Goal: Task Accomplishment & Management: Use online tool/utility

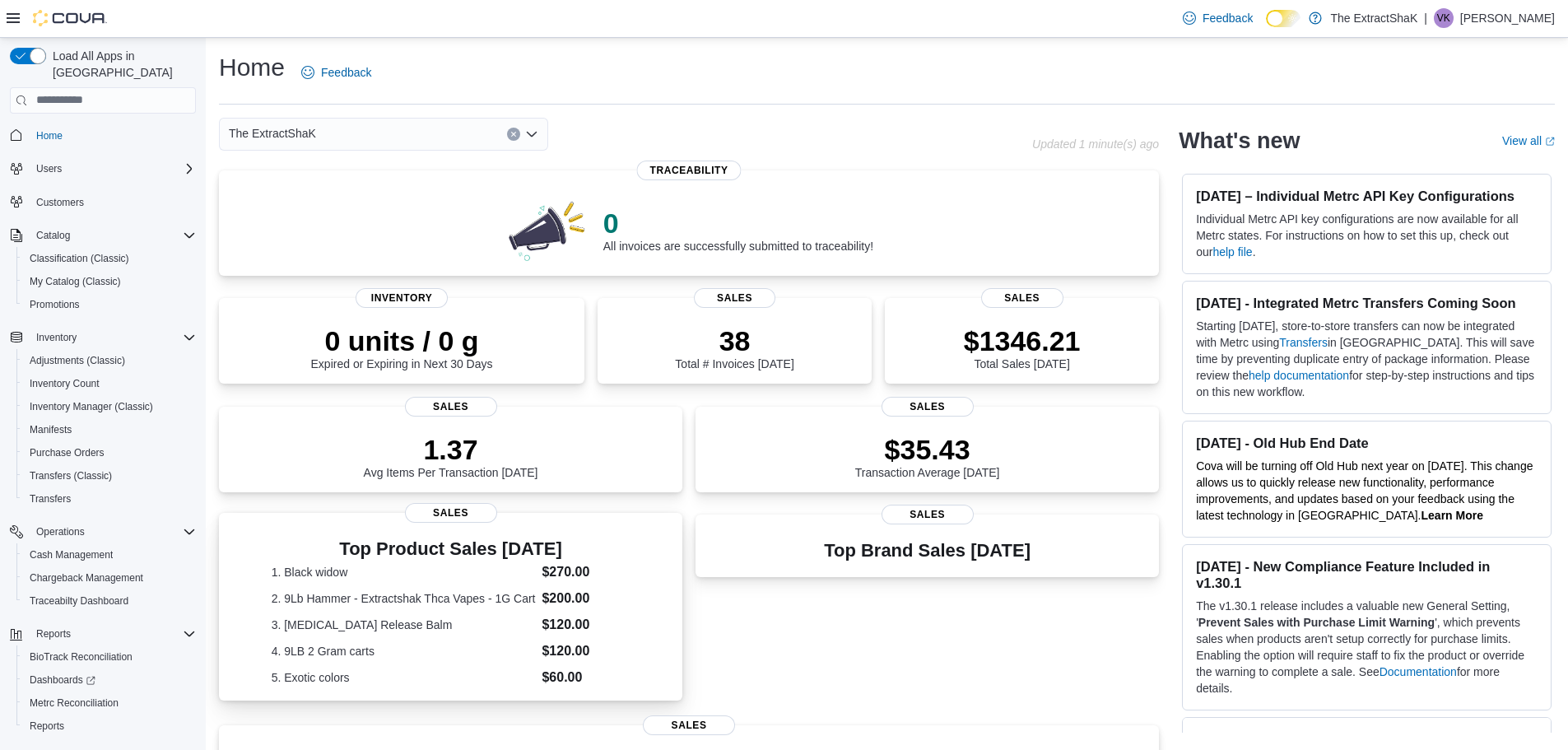
click at [473, 558] on h3 "Top Product Sales Today" at bounding box center [450, 549] width 359 height 19
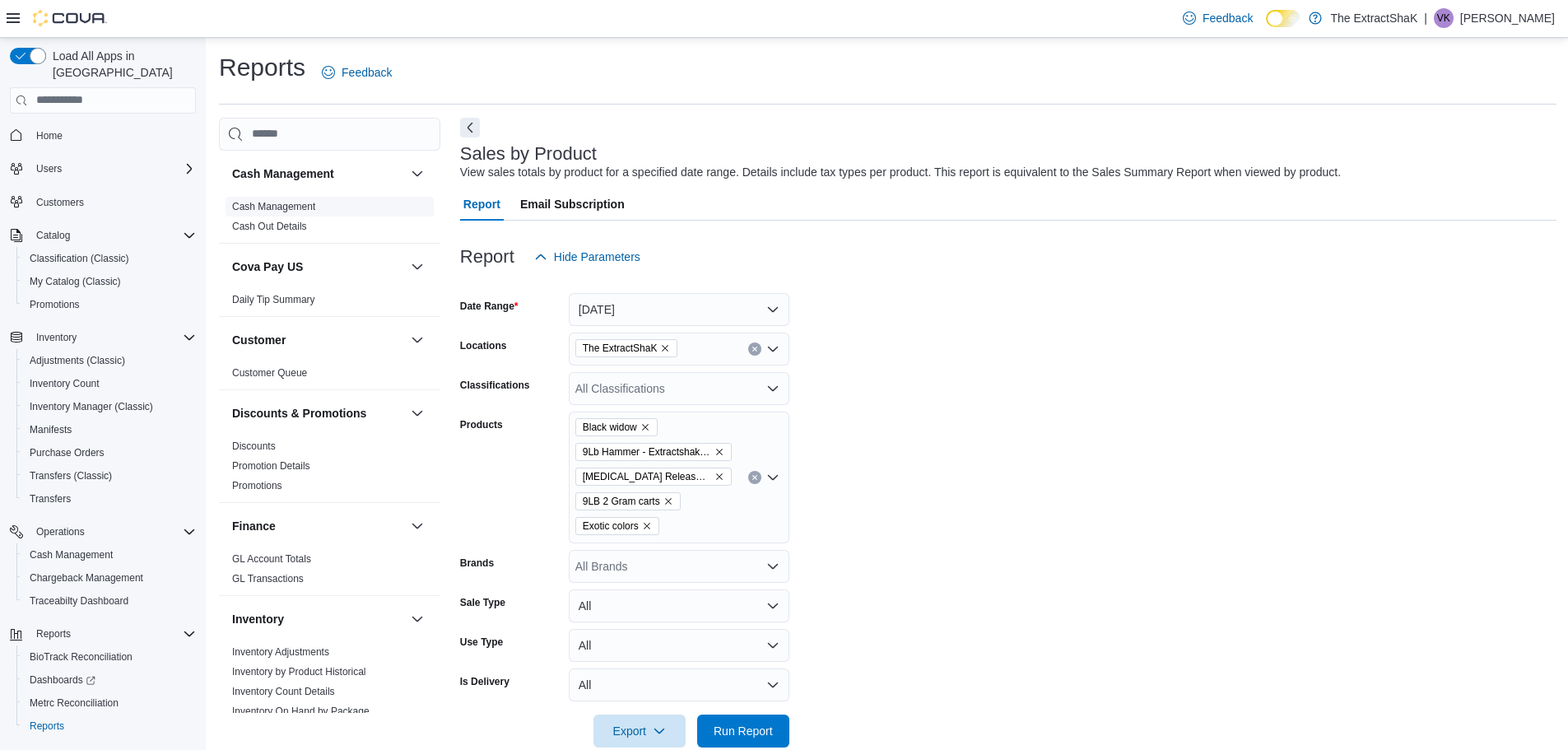
click at [245, 202] on link "Cash Management" at bounding box center [273, 206] width 83 height 11
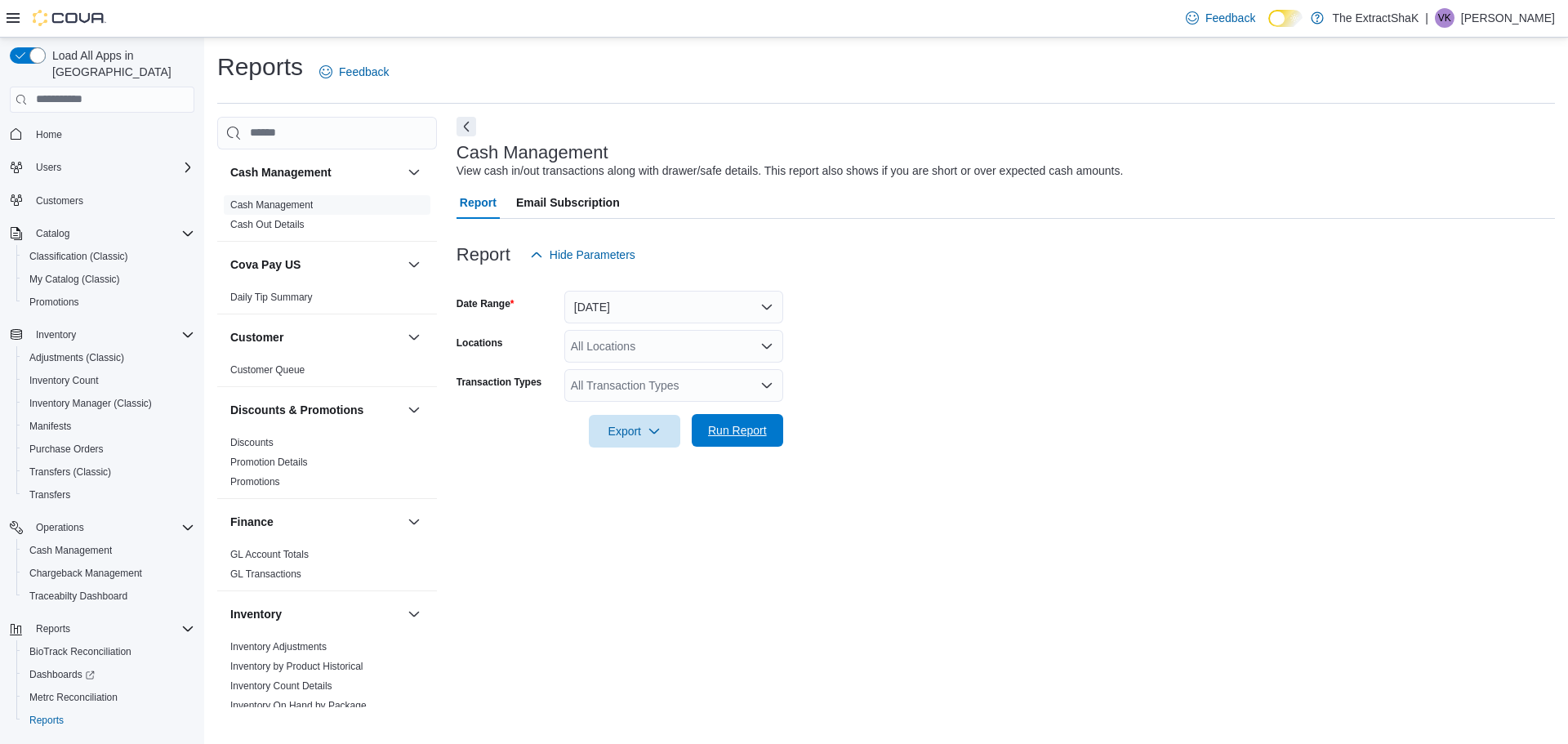
click at [743, 433] on span "Run Report" at bounding box center [737, 430] width 58 height 17
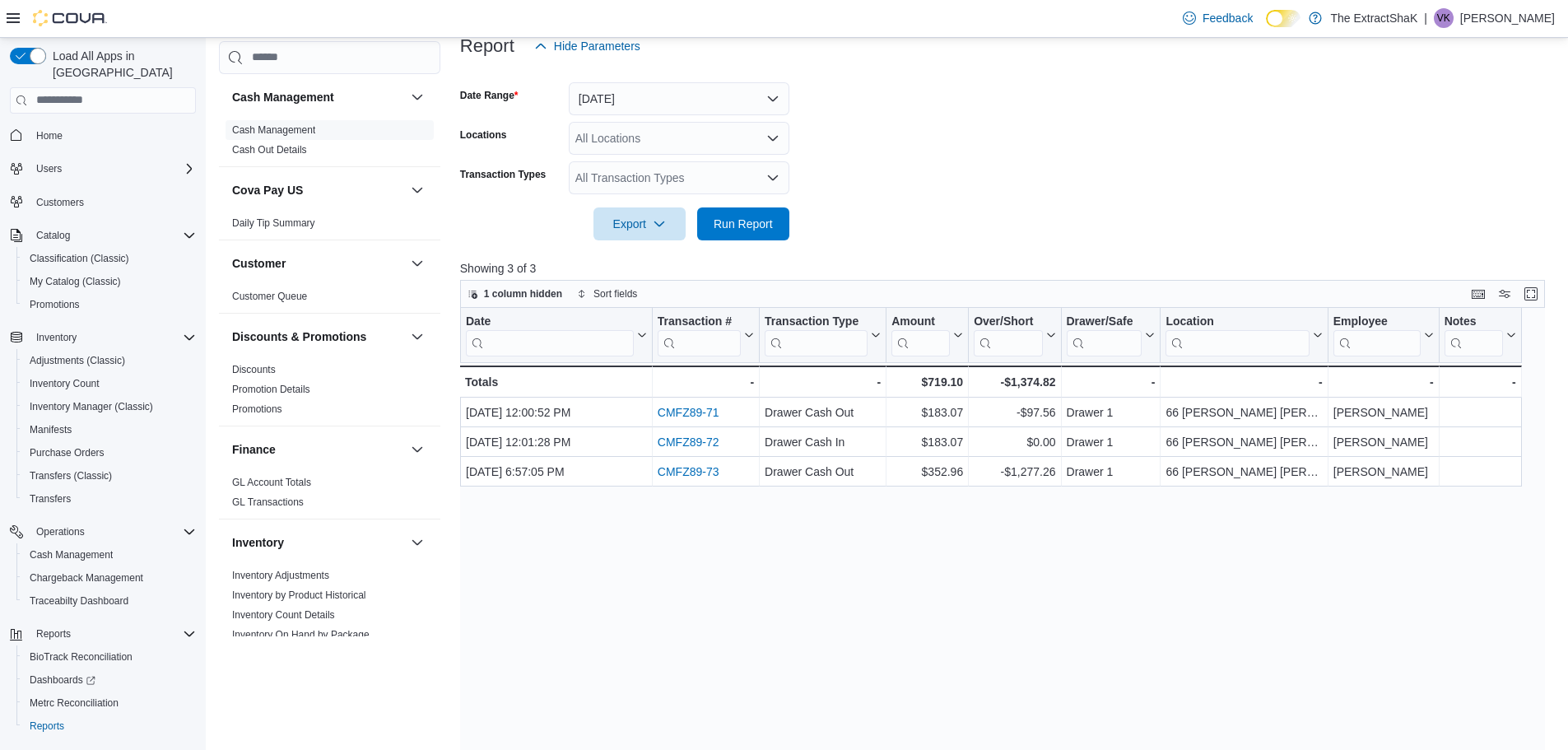
scroll to position [329, 0]
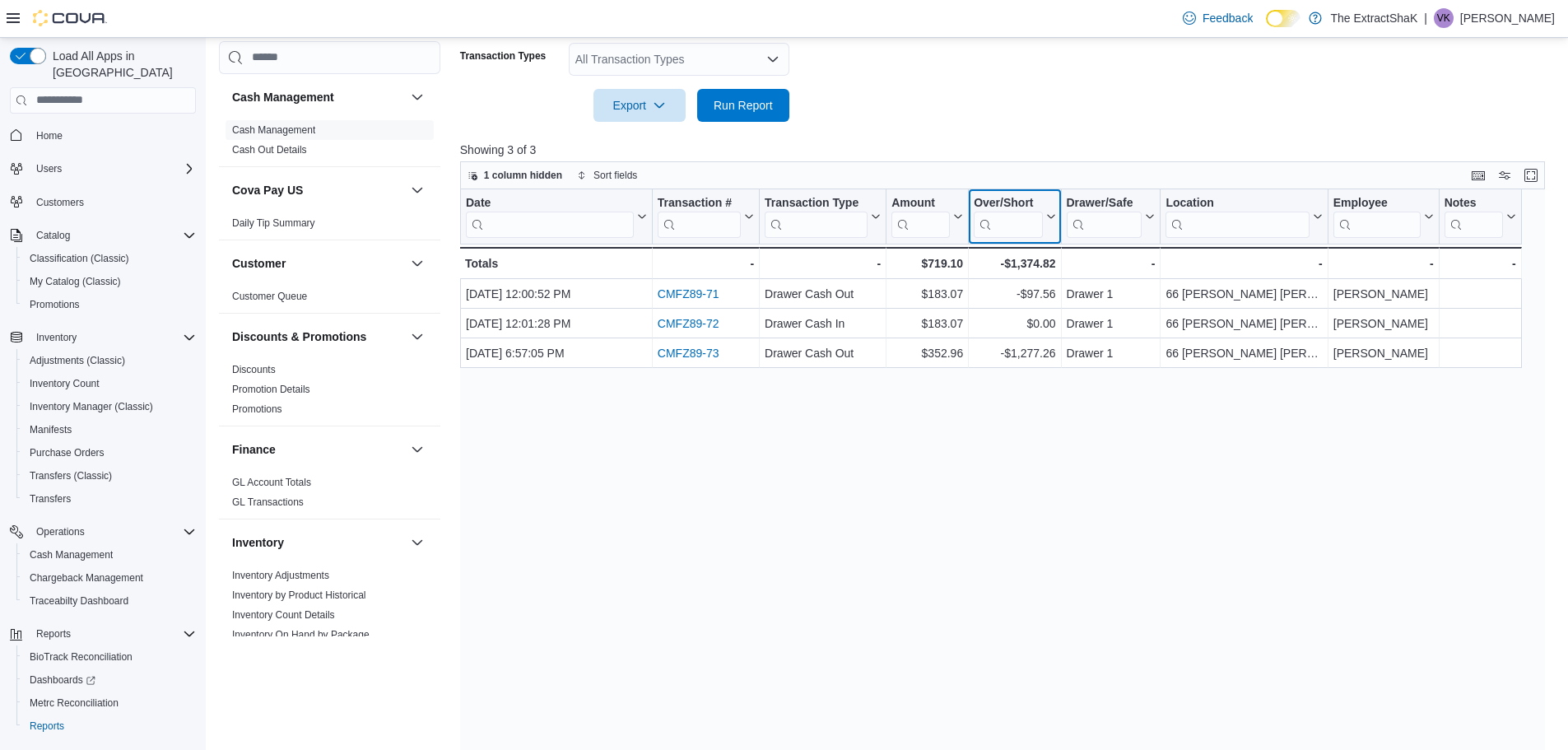
click at [1011, 222] on input "search" at bounding box center [1008, 224] width 68 height 26
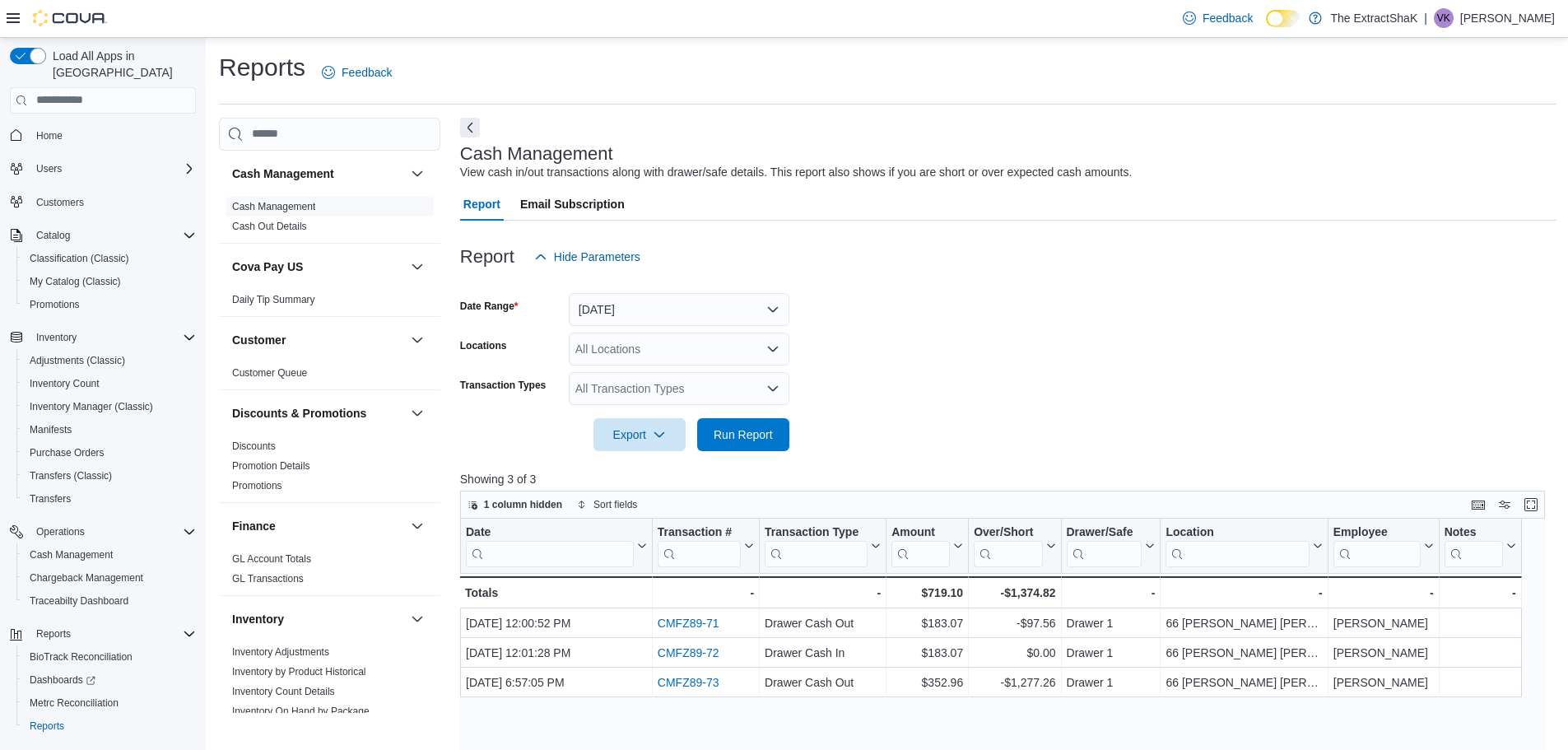
click at [1494, 19] on p "[PERSON_NAME]" at bounding box center [1507, 18] width 95 height 19
click at [1452, 158] on span "Sign Out" at bounding box center [1449, 160] width 45 height 17
